Goal: Task Accomplishment & Management: Complete application form

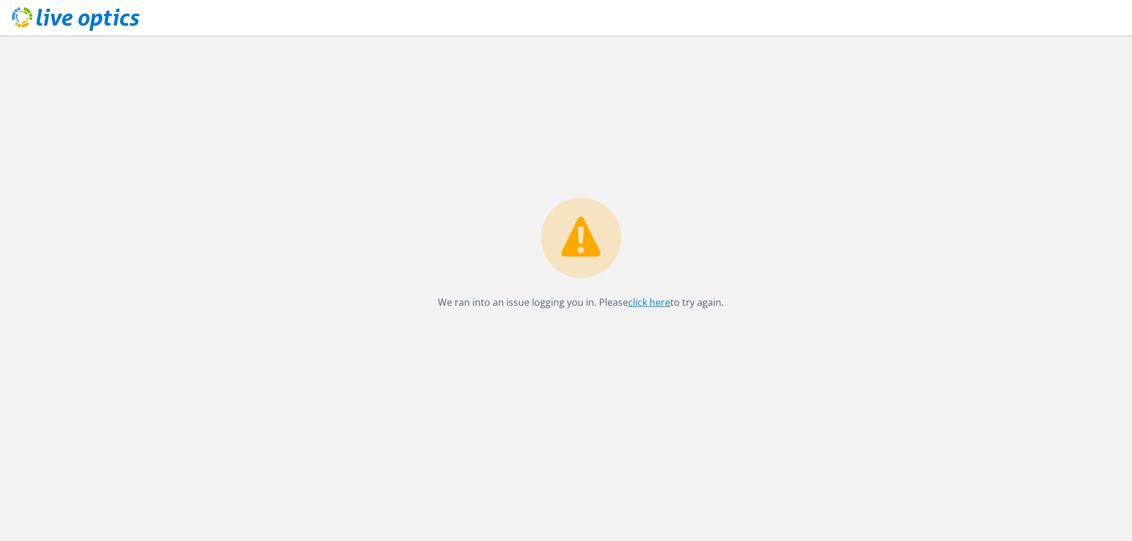
click at [665, 303] on link "click here" at bounding box center [649, 302] width 42 height 13
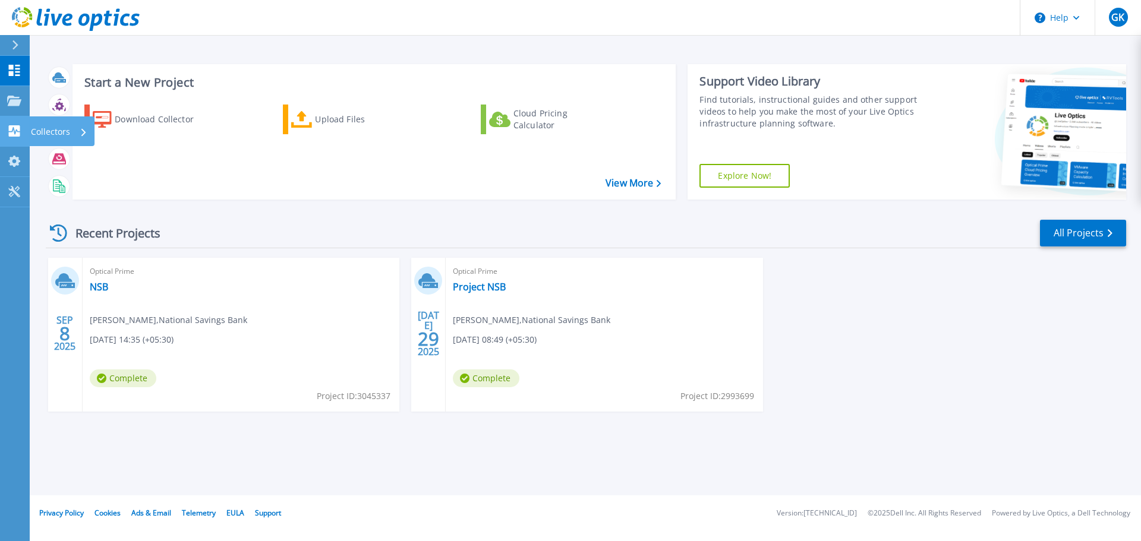
click at [39, 126] on p "Collectors" at bounding box center [50, 131] width 39 height 31
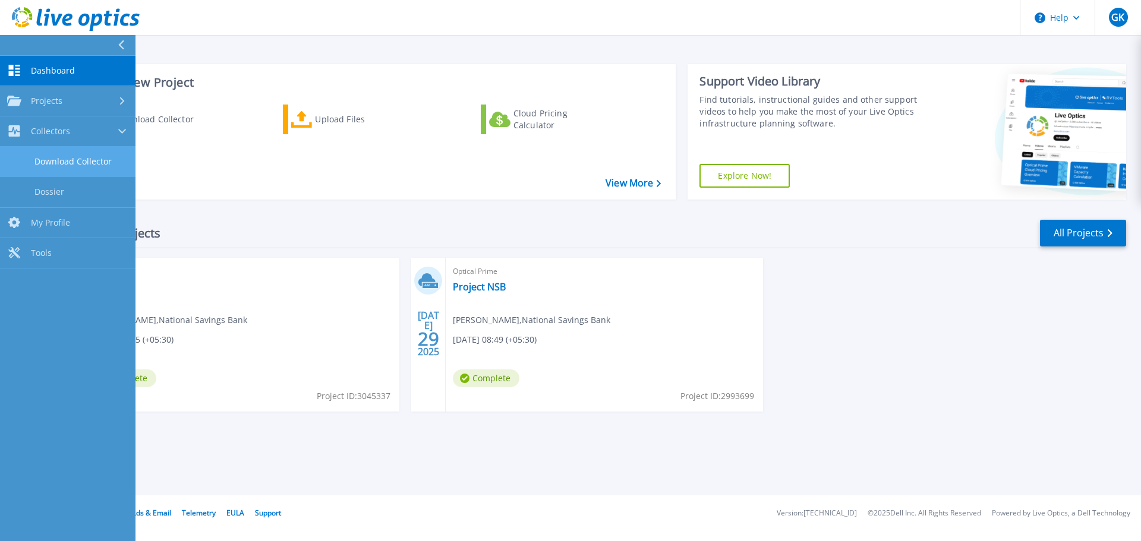
click at [72, 163] on link "Download Collector" at bounding box center [67, 162] width 135 height 30
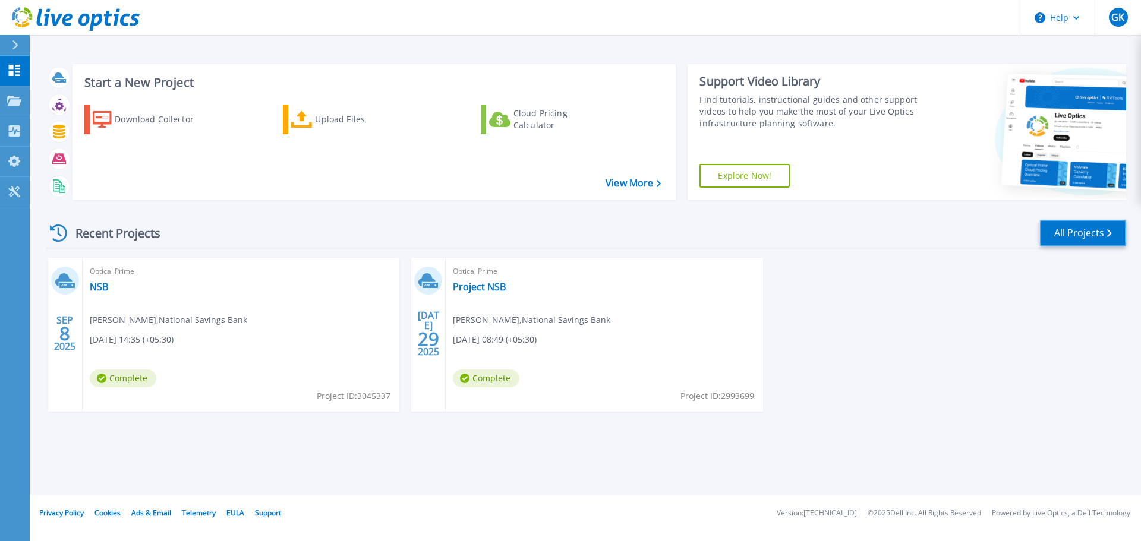
click at [1081, 228] on link "All Projects" at bounding box center [1083, 233] width 86 height 27
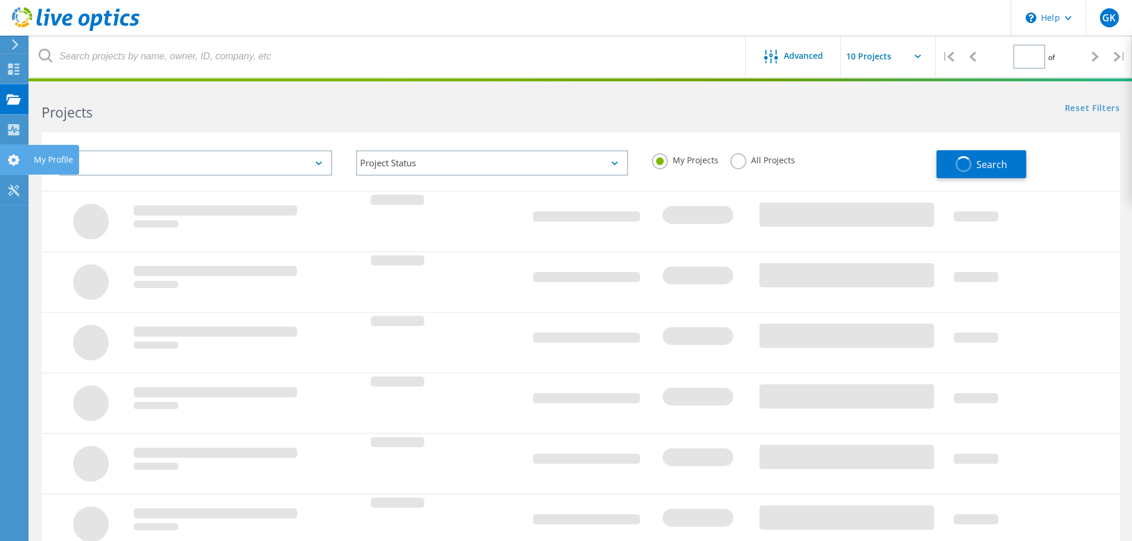
type input "1"
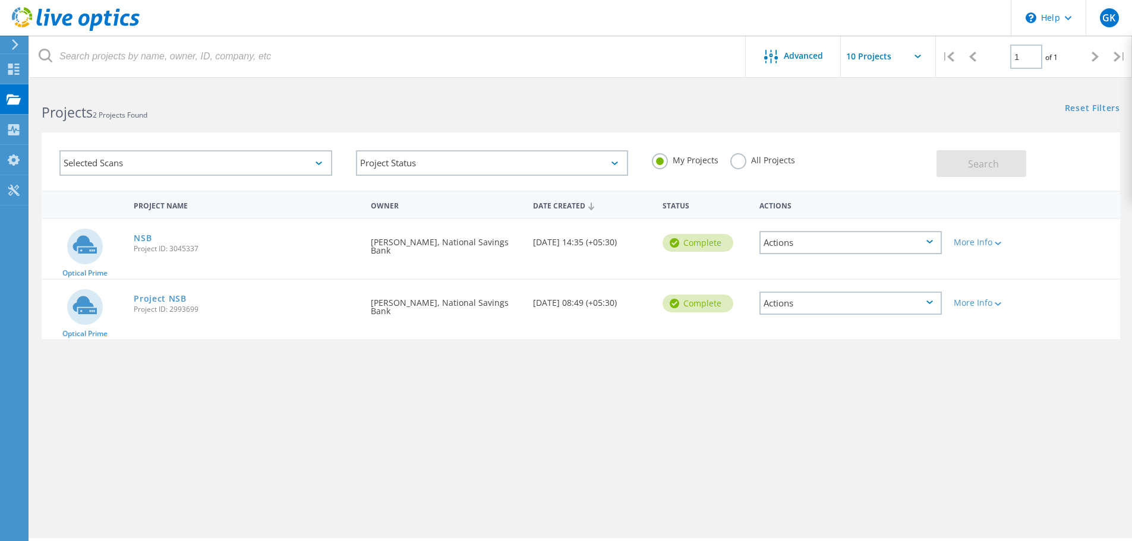
click at [839, 238] on div "Actions" at bounding box center [850, 242] width 182 height 23
click at [925, 240] on div "Actions" at bounding box center [850, 242] width 182 height 23
click at [788, 220] on div "View Project" at bounding box center [850, 215] width 180 height 18
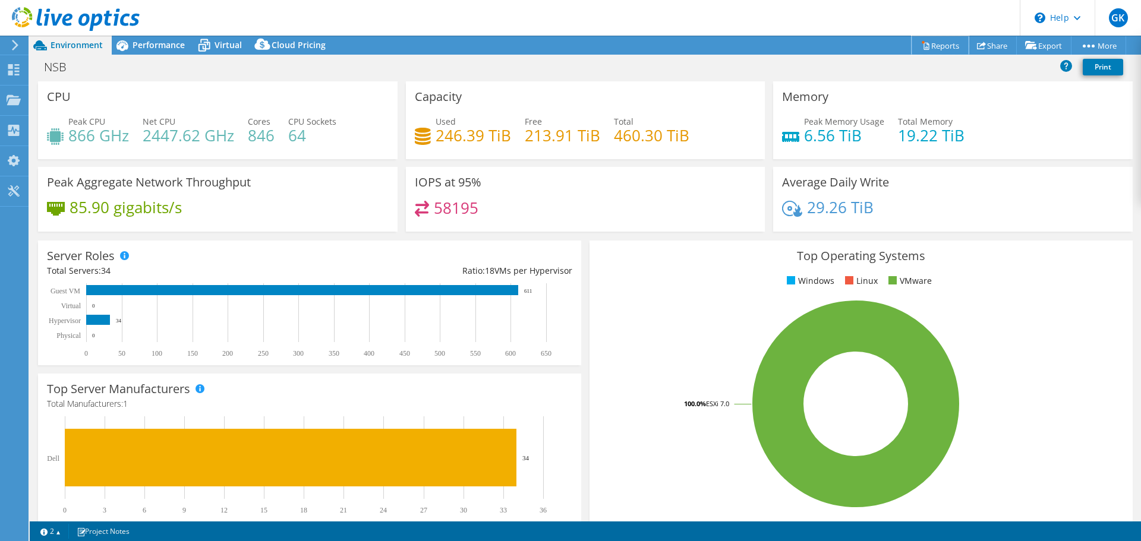
click at [934, 48] on link "Reports" at bounding box center [939, 45] width 57 height 18
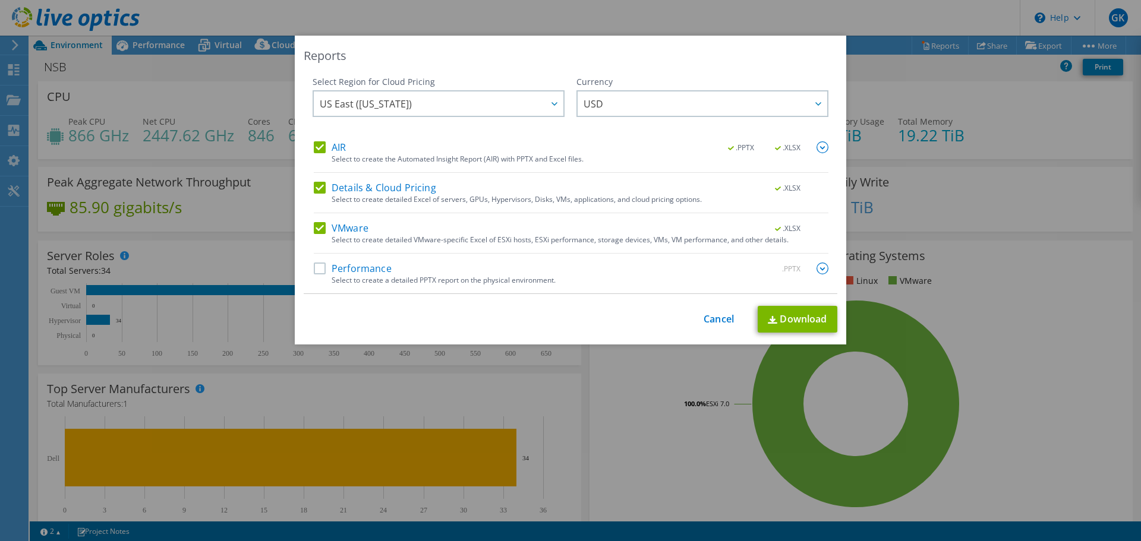
click at [1027, 103] on div "Reports Select Region for Cloud Pricing Asia Pacific (Hong Kong) Asia Pacific (…" at bounding box center [570, 271] width 1141 height 470
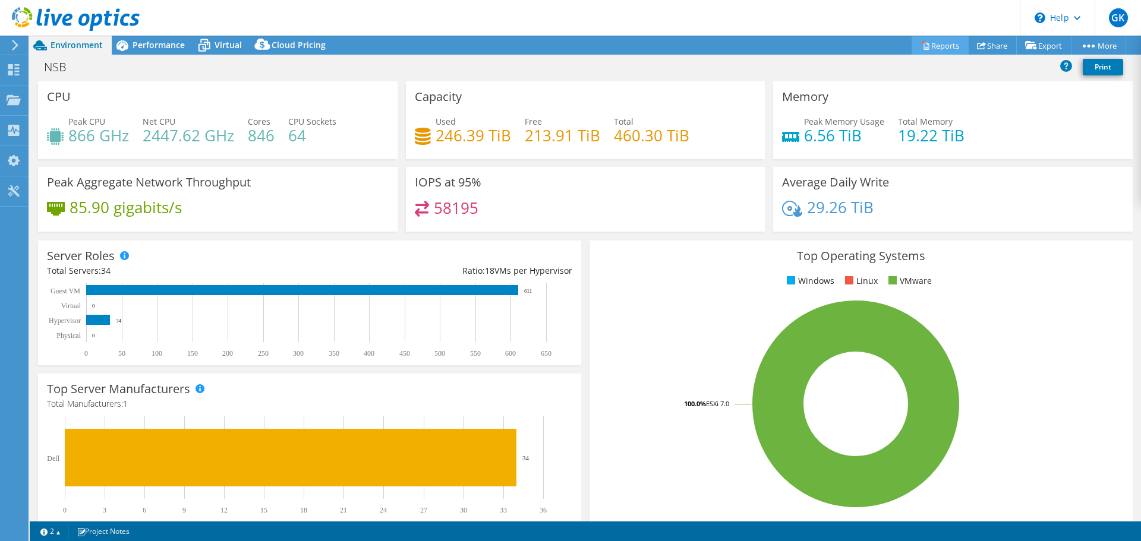
click at [942, 48] on link "Reports" at bounding box center [939, 45] width 57 height 18
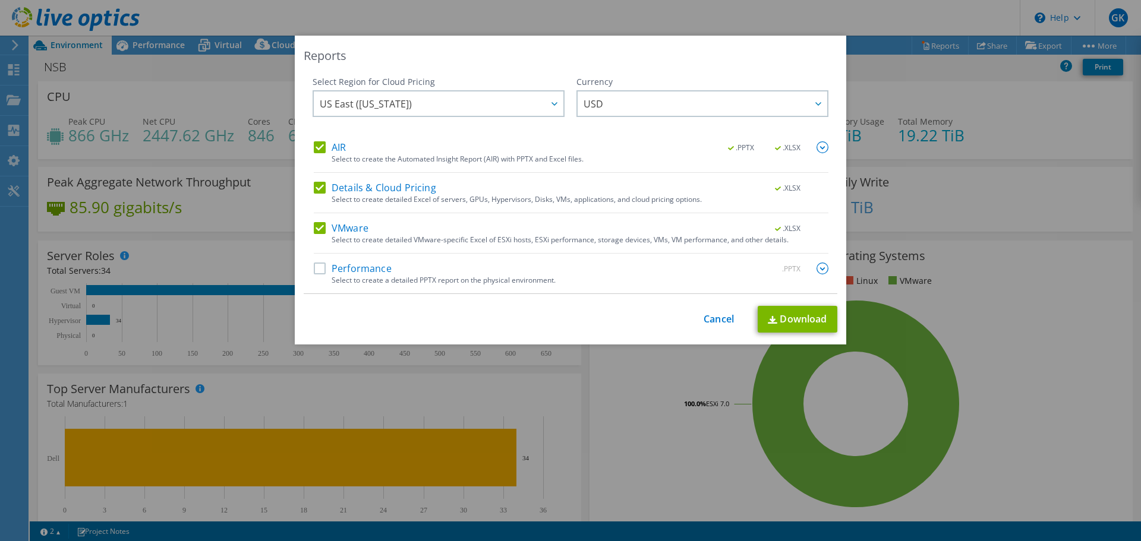
click at [315, 266] on label "Performance" at bounding box center [353, 269] width 78 height 12
click at [0, 0] on input "Performance" at bounding box center [0, 0] width 0 height 0
click at [787, 320] on link "Download" at bounding box center [797, 319] width 80 height 27
click at [983, 211] on div "Reports Select Region for Cloud Pricing Asia Pacific (Hong Kong) Asia Pacific (…" at bounding box center [570, 271] width 1141 height 470
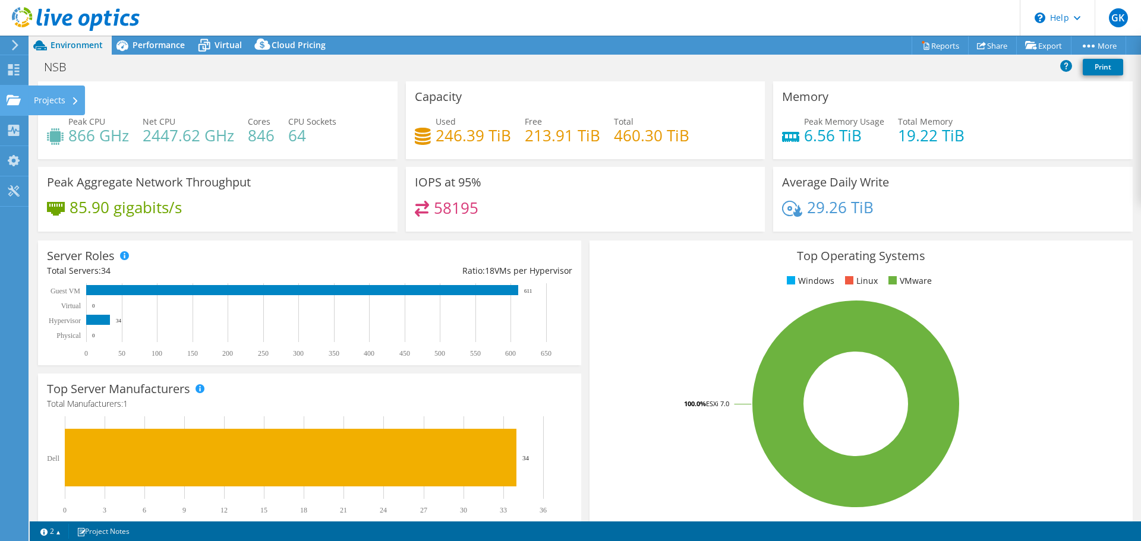
click at [37, 105] on div "Projects" at bounding box center [56, 101] width 57 height 30
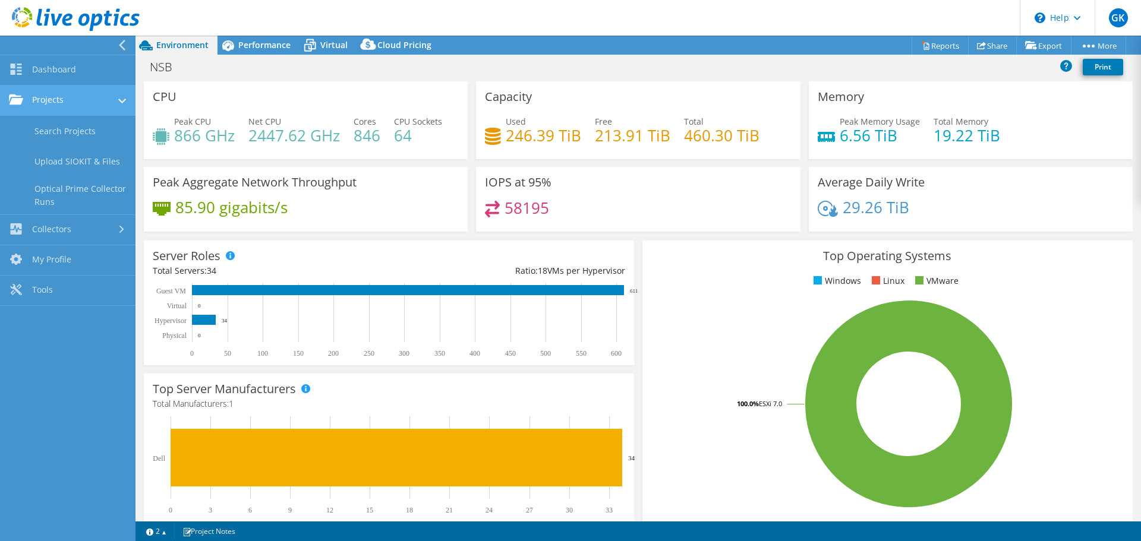
click at [51, 96] on link "Projects" at bounding box center [67, 101] width 135 height 30
click at [120, 97] on use at bounding box center [121, 100] width 5 height 8
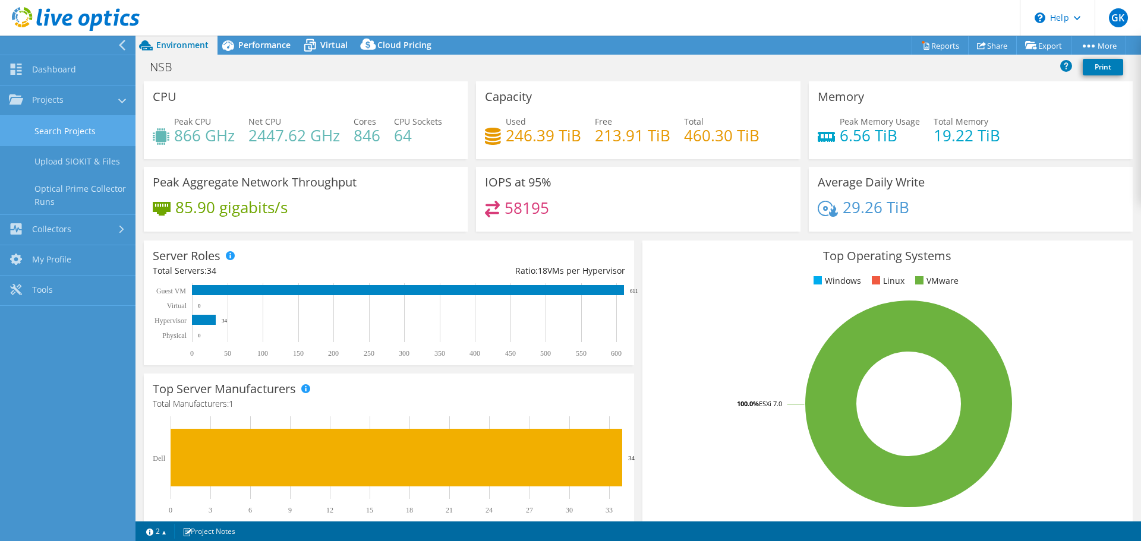
click at [76, 134] on link "Search Projects" at bounding box center [67, 131] width 135 height 30
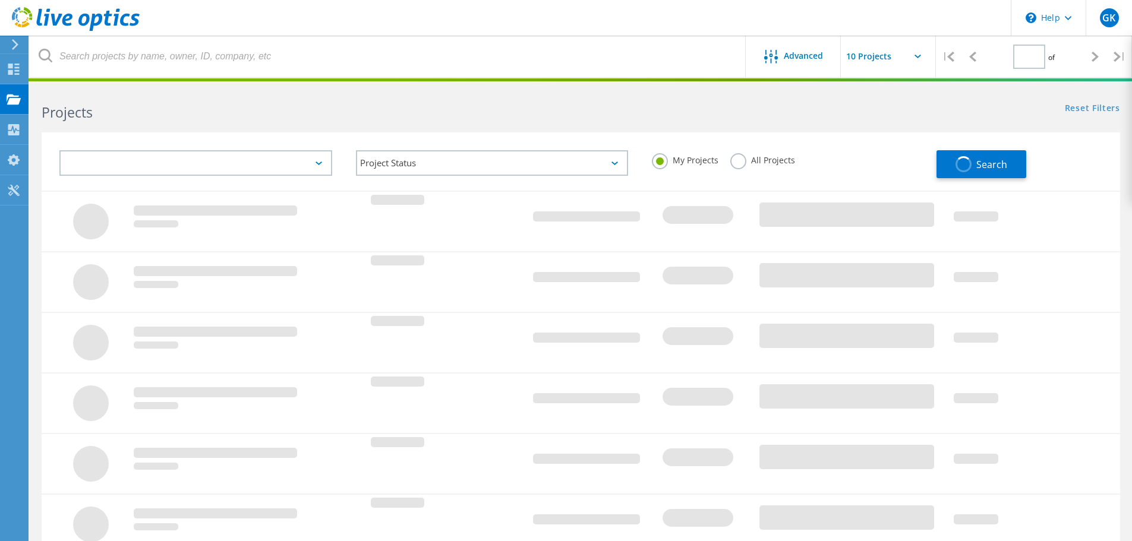
type input "1"
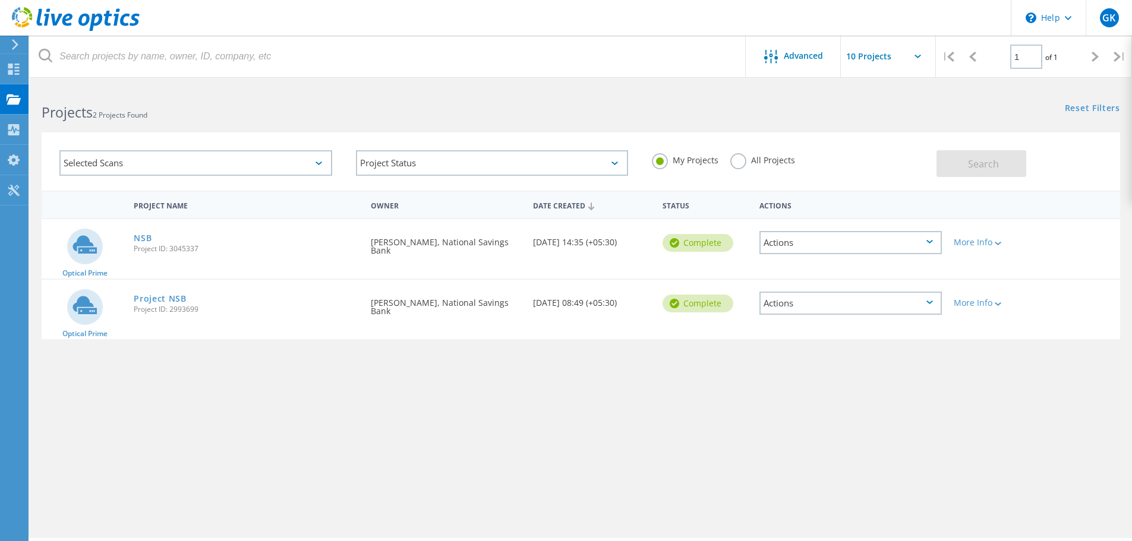
drag, startPoint x: 108, startPoint y: 428, endPoint x: 84, endPoint y: 396, distance: 39.1
click at [84, 396] on div "Project Name Owner Date Created Status Actions Optical Prime NSB Project ID: 30…" at bounding box center [581, 345] width 1078 height 309
click at [11, 71] on use at bounding box center [13, 69] width 11 height 11
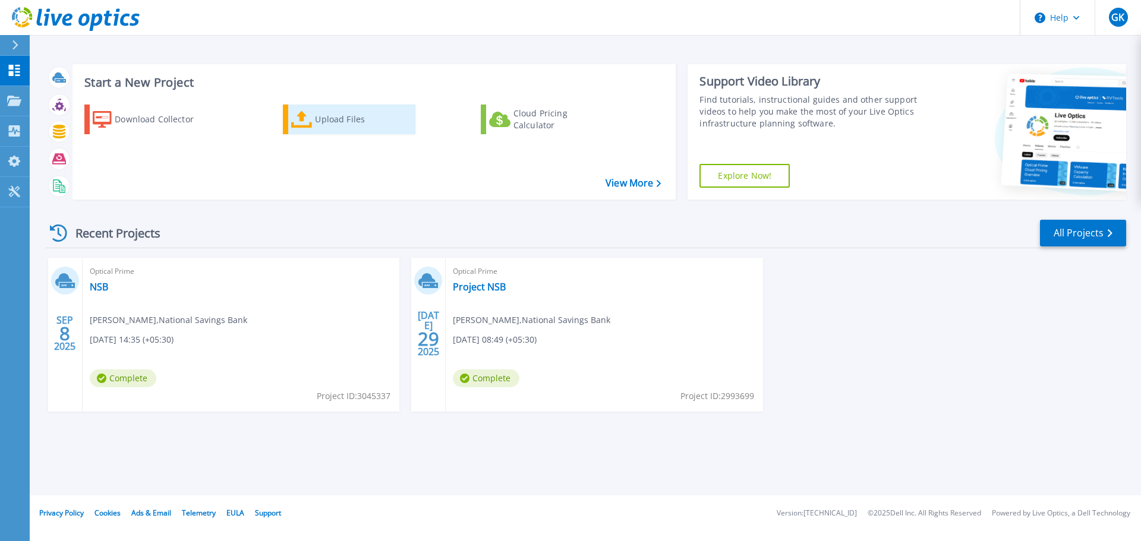
click at [343, 118] on div "Upload Files" at bounding box center [362, 120] width 95 height 24
click at [619, 185] on link "View More" at bounding box center [632, 183] width 55 height 11
click at [330, 124] on div "Upload Files" at bounding box center [362, 120] width 95 height 24
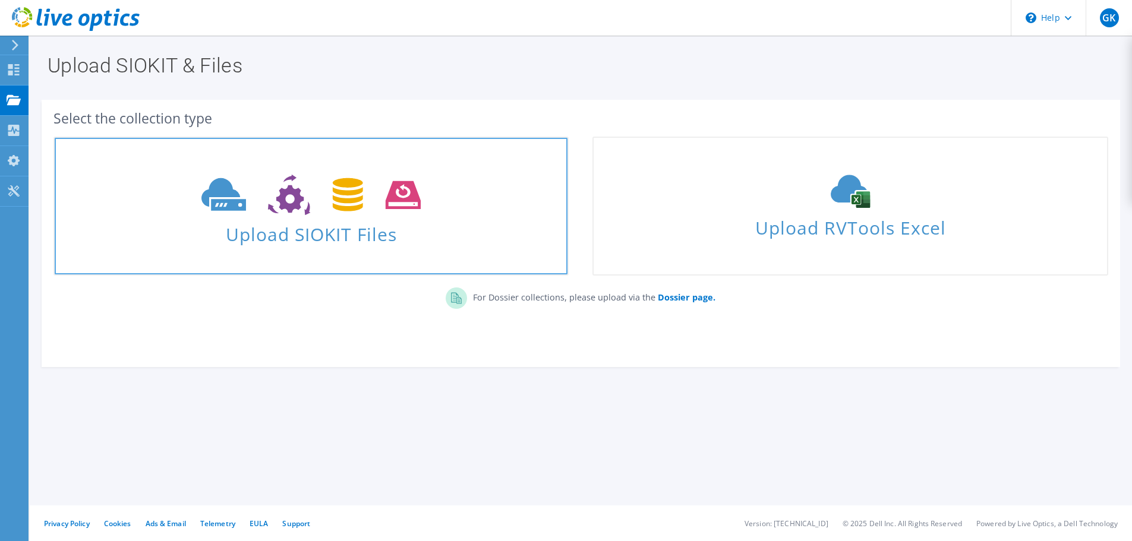
click at [269, 229] on span "Upload SIOKIT Files" at bounding box center [311, 231] width 513 height 26
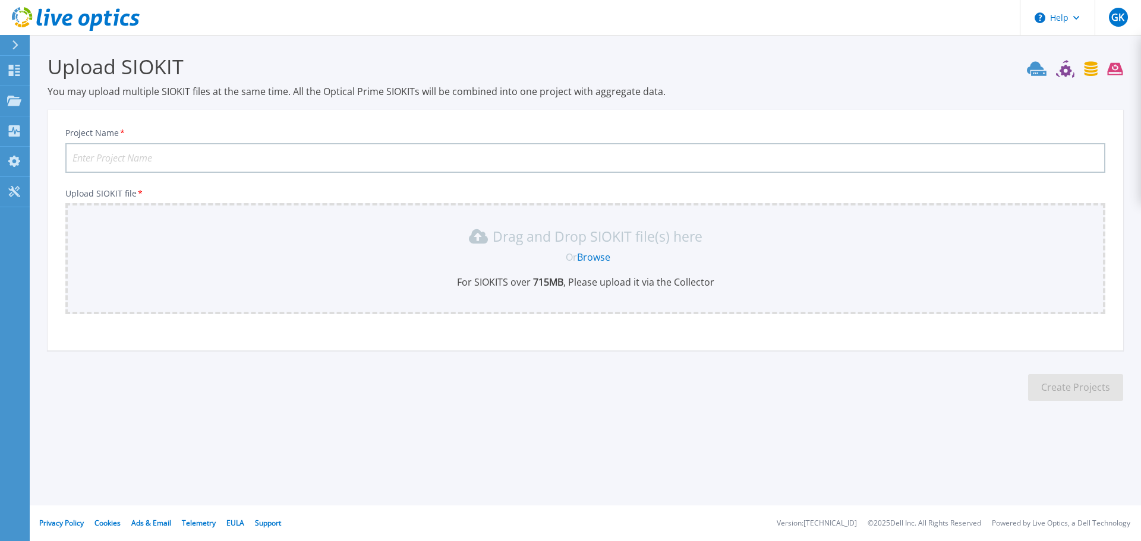
click at [75, 154] on input "Project Name *" at bounding box center [585, 158] width 1040 height 30
type input "NSB Hapanaka"
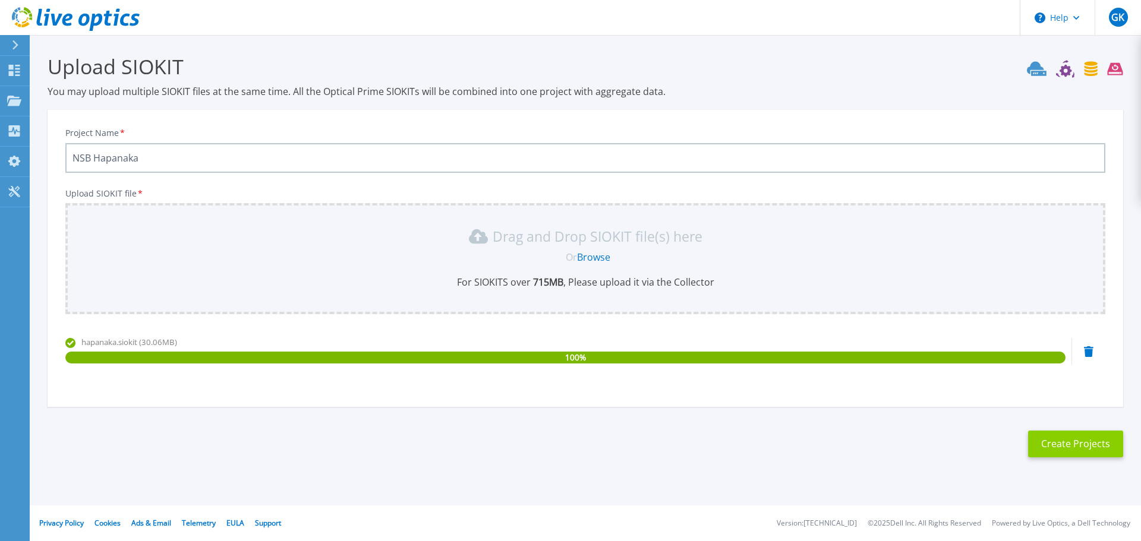
click at [1071, 443] on button "Create Projects" at bounding box center [1075, 444] width 95 height 27
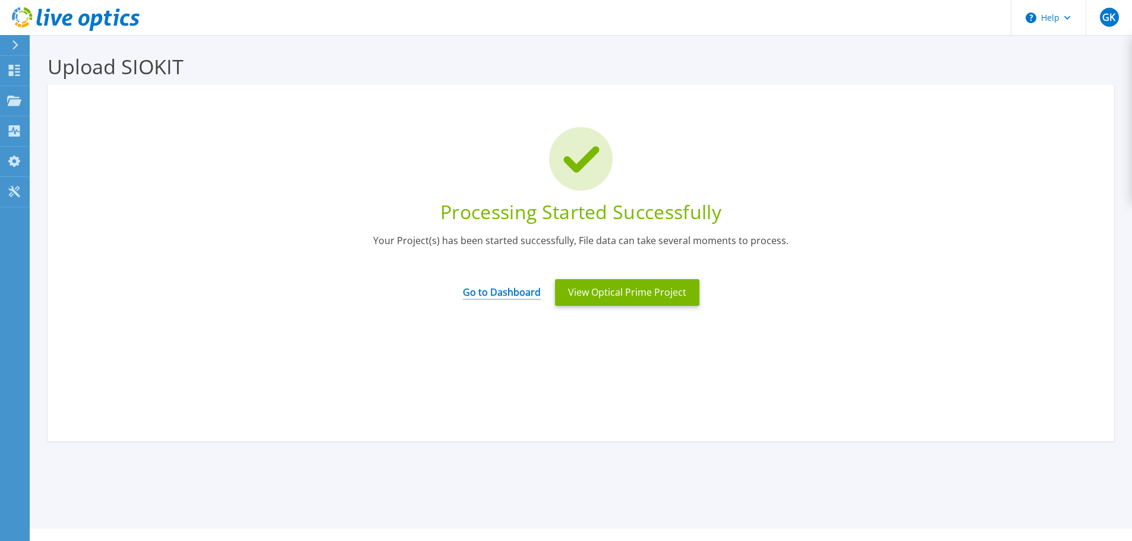
click at [503, 297] on link "Go to Dashboard" at bounding box center [502, 288] width 78 height 23
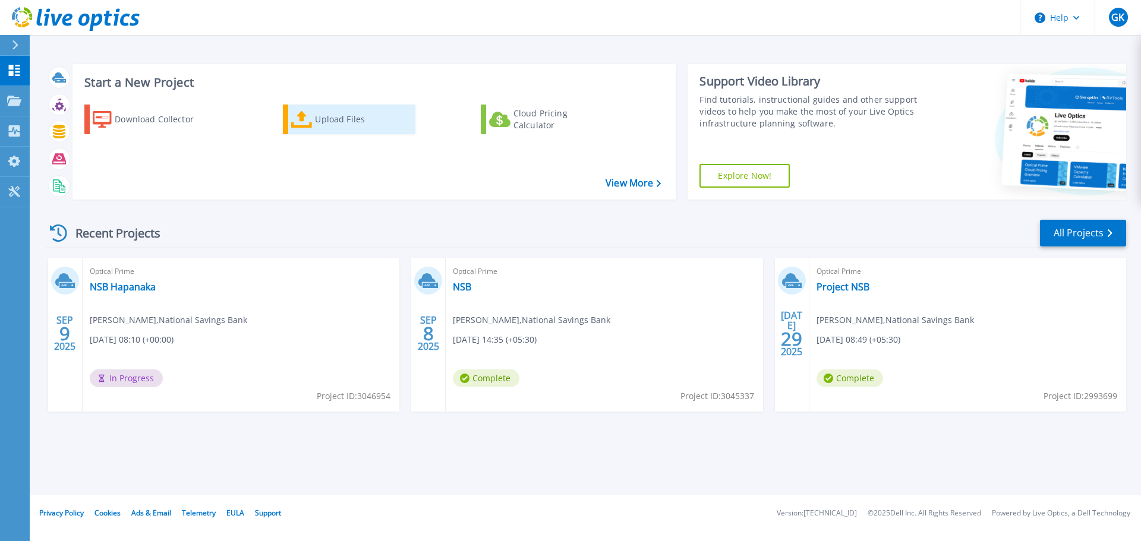
click at [345, 118] on div "Upload Files" at bounding box center [362, 120] width 95 height 24
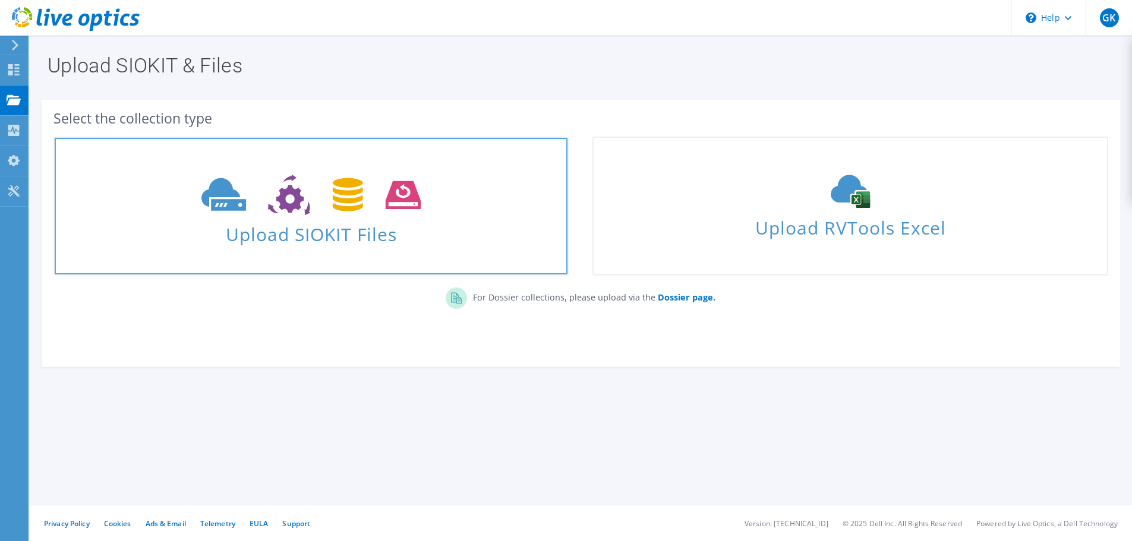
click at [341, 229] on span "Upload SIOKIT Files" at bounding box center [311, 231] width 513 height 26
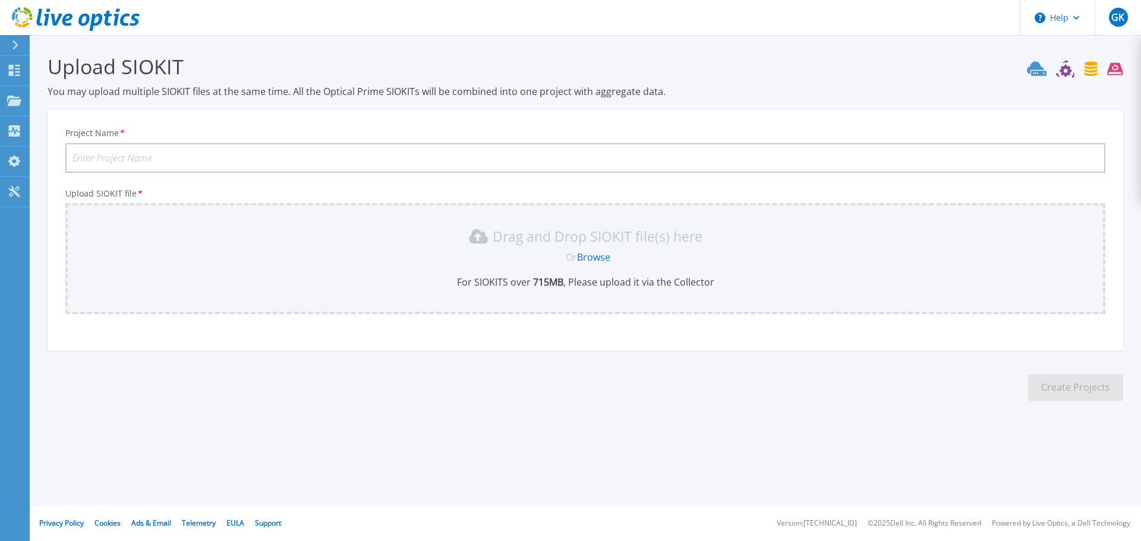
click at [215, 156] on input "Project Name *" at bounding box center [585, 158] width 1040 height 30
type input "NSB Hapandeka"
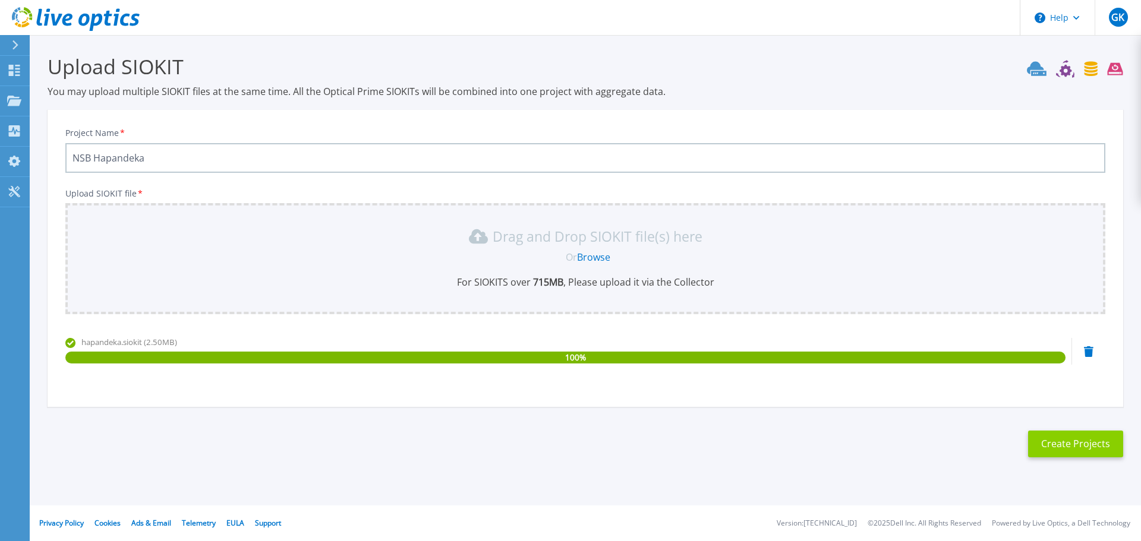
click at [1075, 442] on button "Create Projects" at bounding box center [1075, 444] width 95 height 27
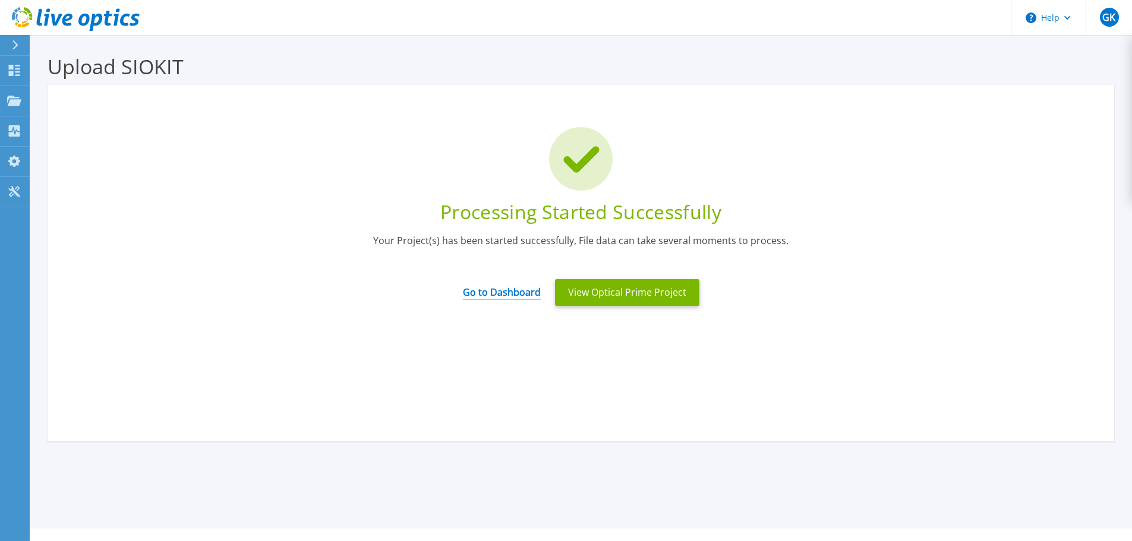
click at [497, 290] on link "Go to Dashboard" at bounding box center [502, 288] width 78 height 23
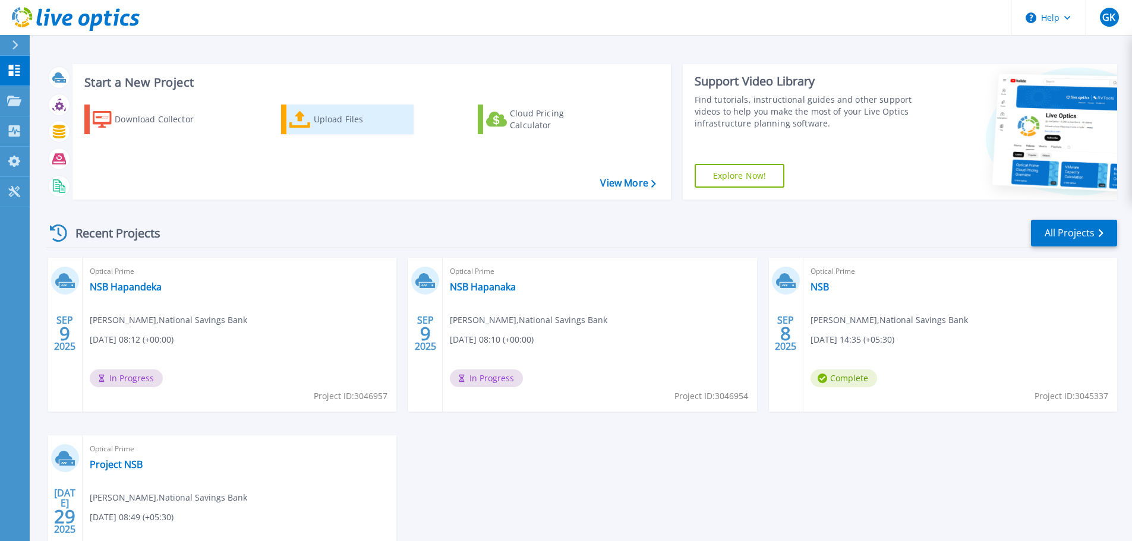
click at [325, 112] on div "Upload Files" at bounding box center [361, 120] width 95 height 24
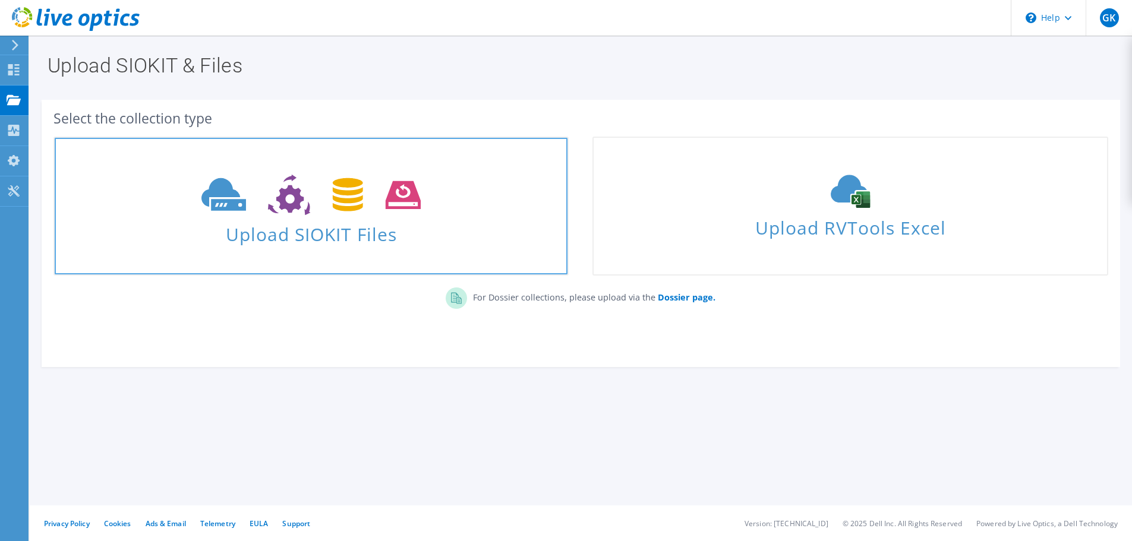
click at [301, 233] on span "Upload SIOKIT Files" at bounding box center [311, 231] width 513 height 26
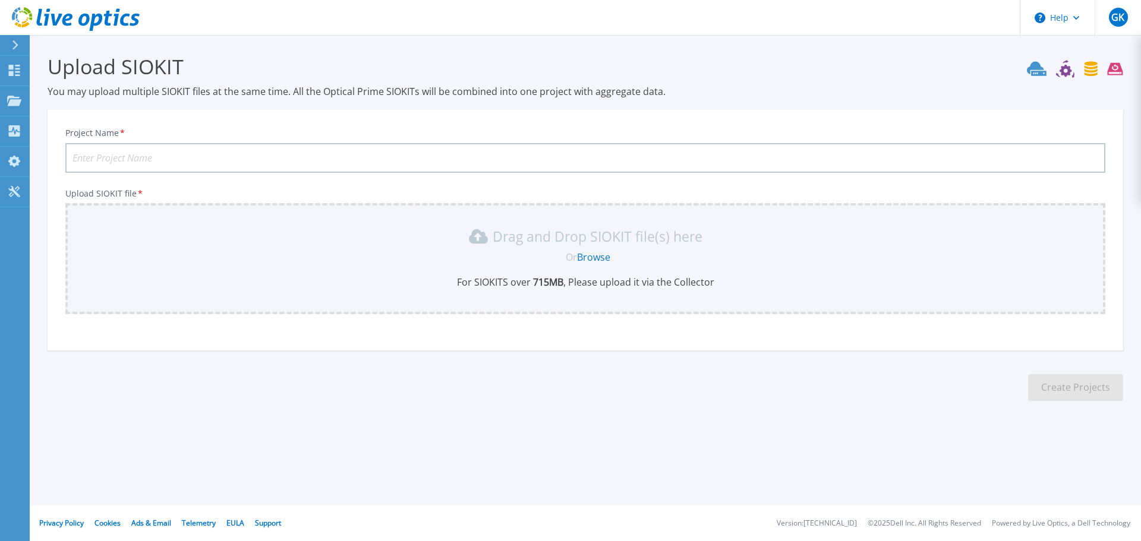
click at [130, 156] on input "Project Name *" at bounding box center [585, 158] width 1040 height 30
type input "NSB DR [PERSON_NAME]"
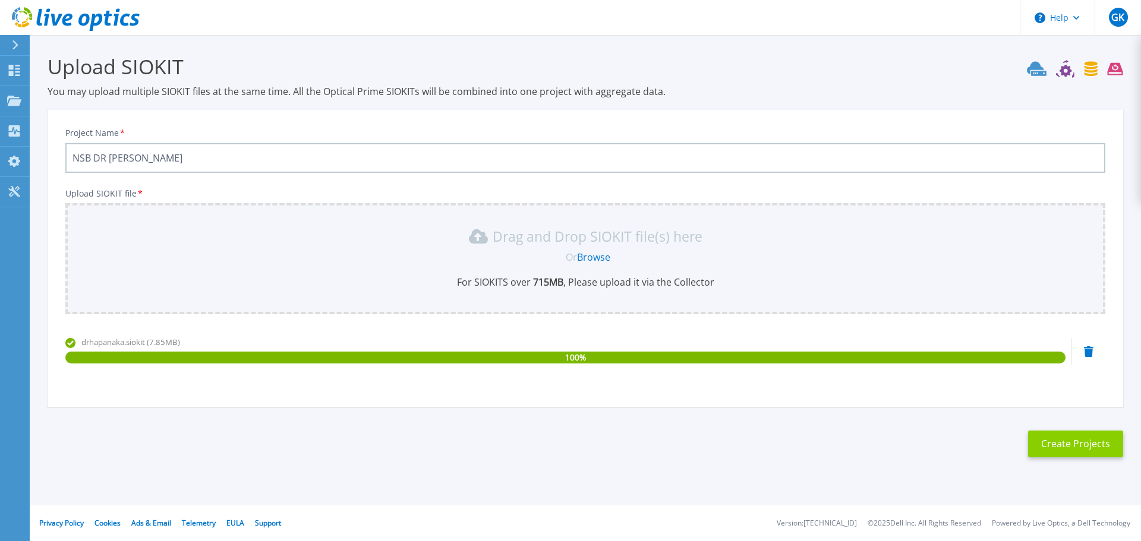
click at [1067, 444] on button "Create Projects" at bounding box center [1075, 444] width 95 height 27
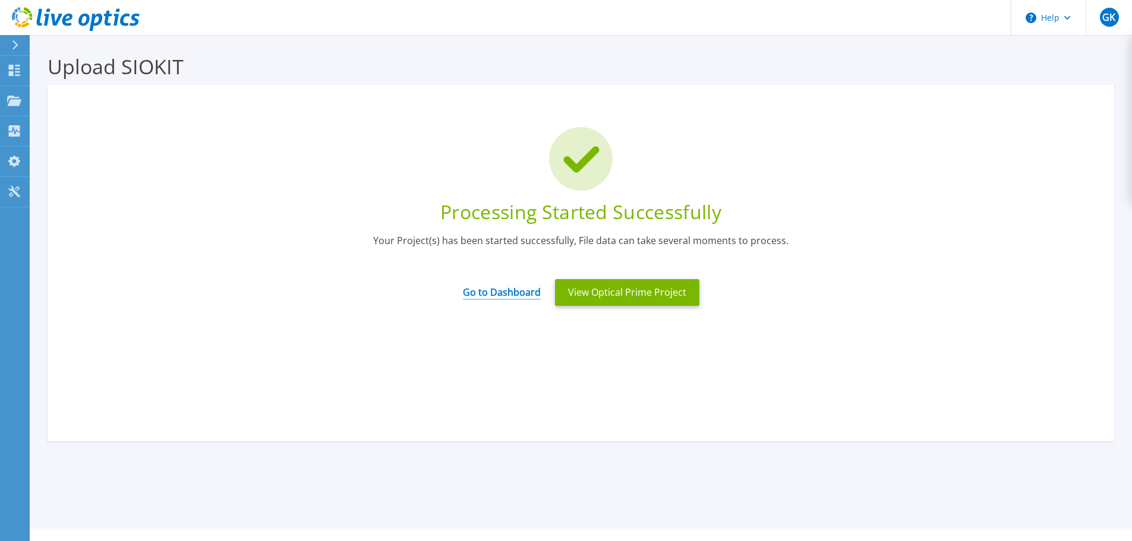
click at [506, 293] on link "Go to Dashboard" at bounding box center [502, 288] width 78 height 23
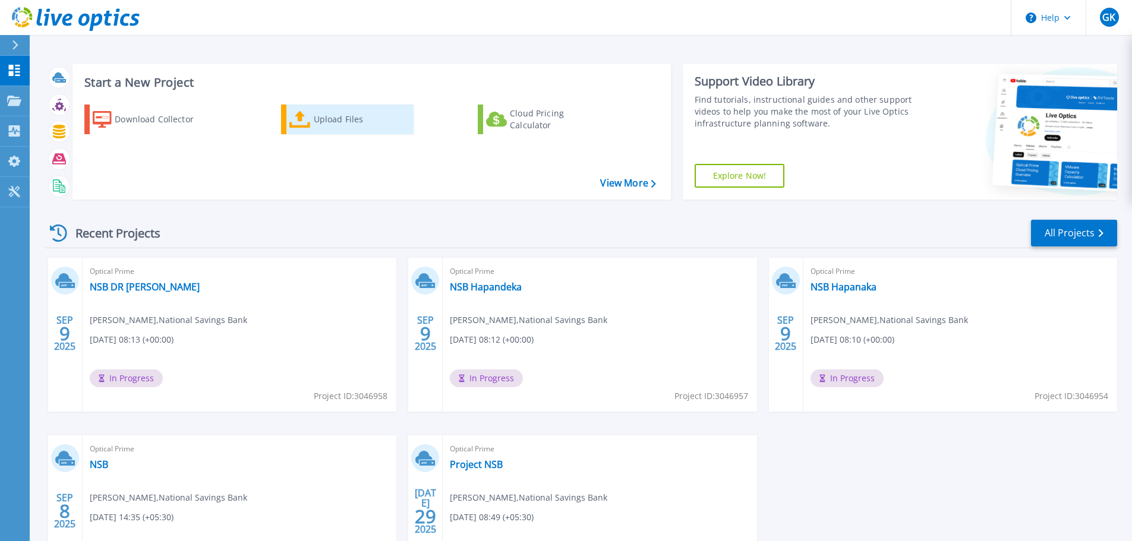
click at [352, 123] on div "Upload Files" at bounding box center [361, 120] width 95 height 24
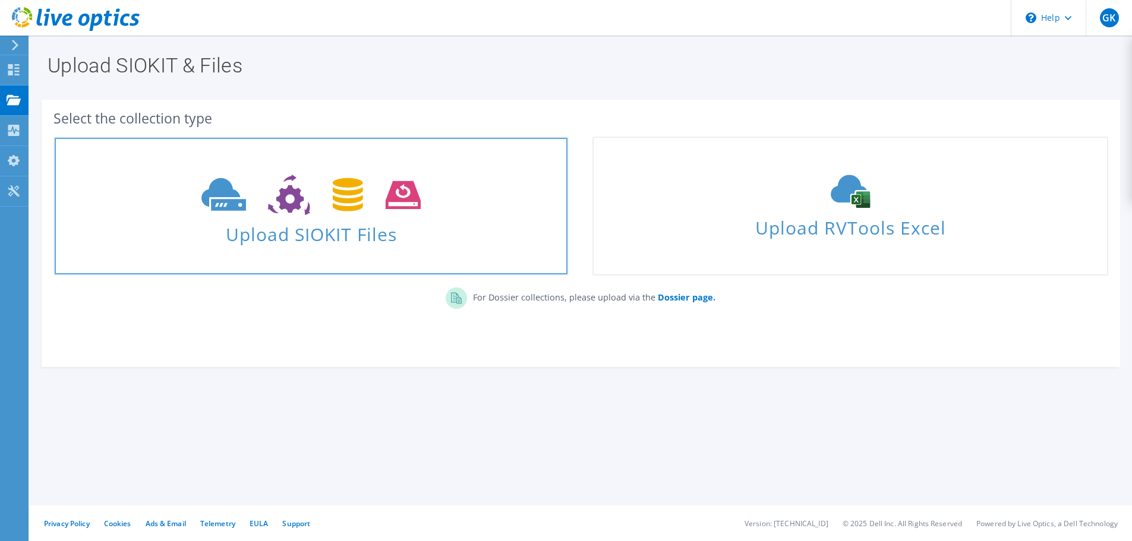
click at [307, 238] on span "Upload SIOKIT Files" at bounding box center [311, 231] width 513 height 26
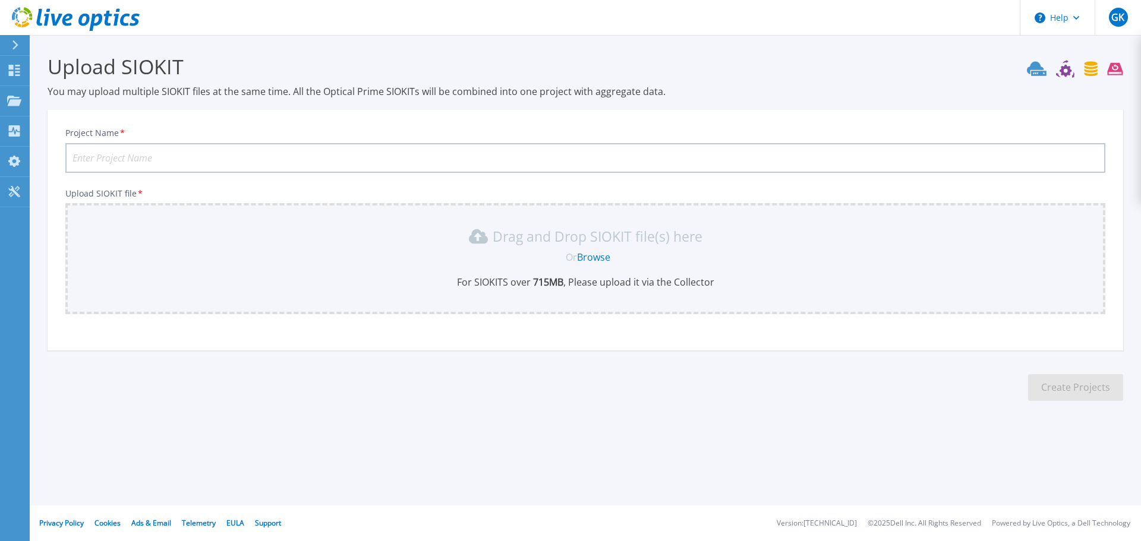
click at [100, 156] on input "Project Name *" at bounding box center [585, 158] width 1040 height 30
type input "NSB DR [PERSON_NAME]"
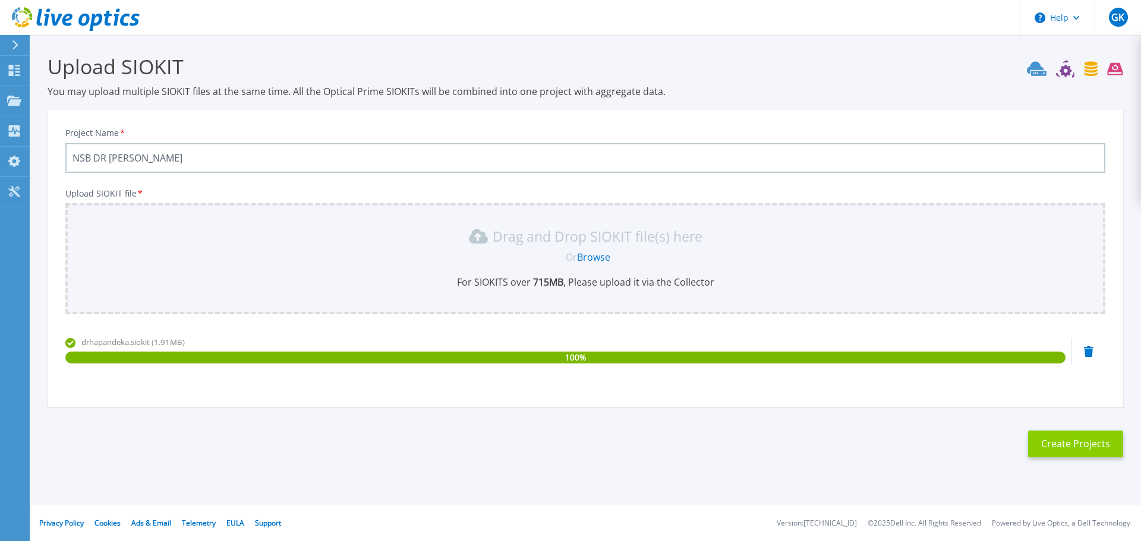
click at [1074, 443] on button "Create Projects" at bounding box center [1075, 444] width 95 height 27
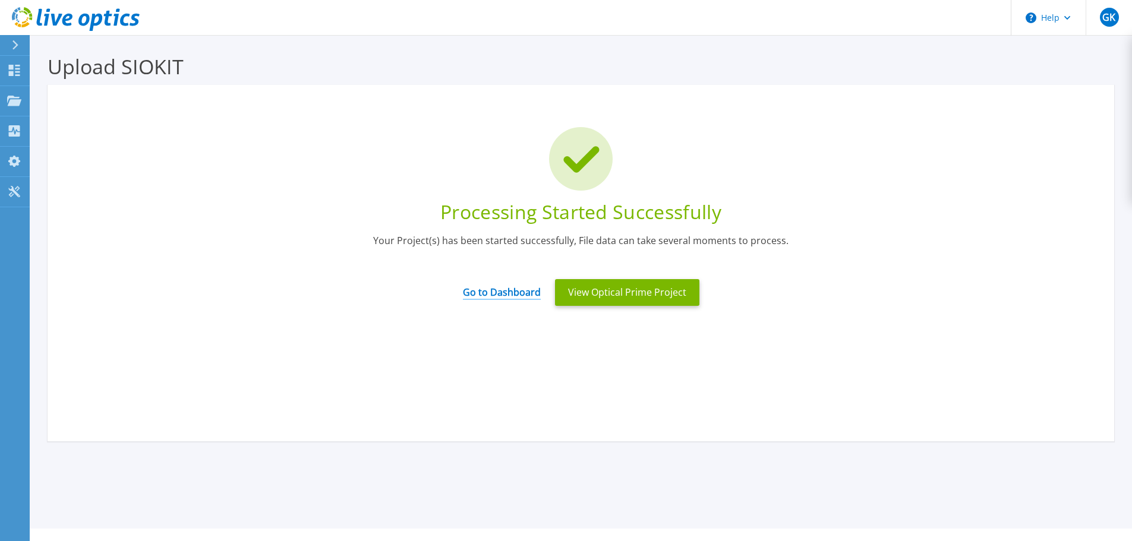
click at [497, 292] on link "Go to Dashboard" at bounding box center [502, 288] width 78 height 23
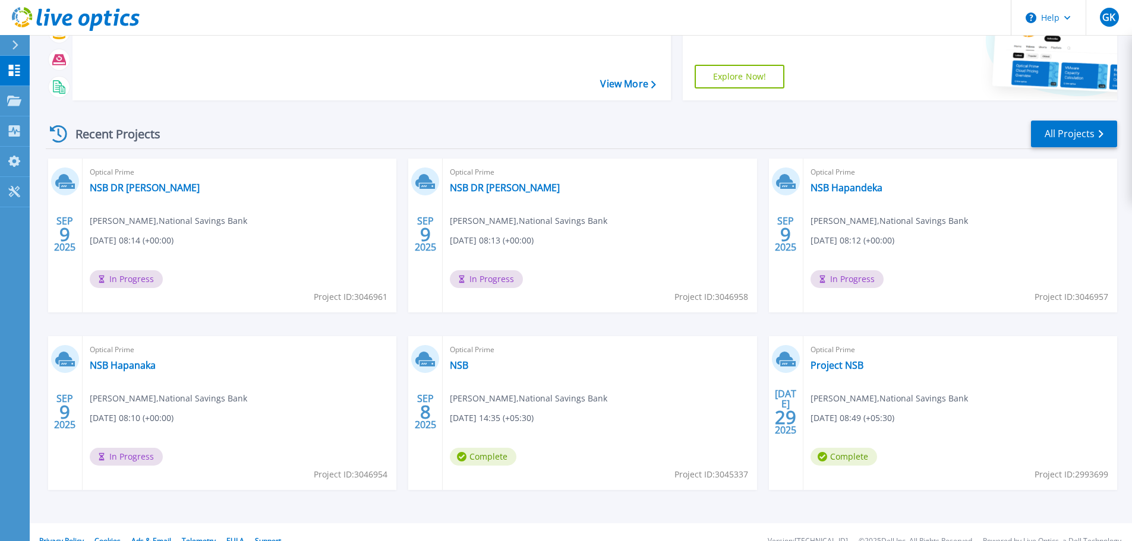
scroll to position [117, 0]
